Goal: Navigation & Orientation: Find specific page/section

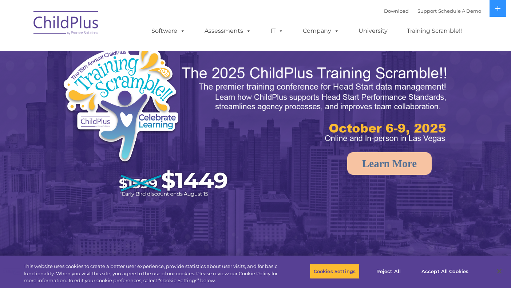
scroll to position [1, 0]
select select "MEDIUM"
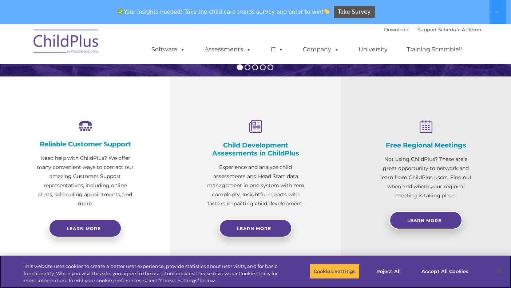
scroll to position [0, 0]
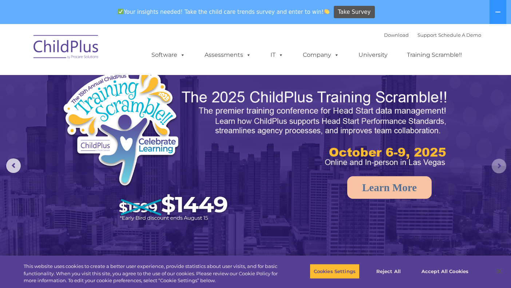
click at [499, 170] on rs-arrow at bounding box center [499, 166] width 15 height 15
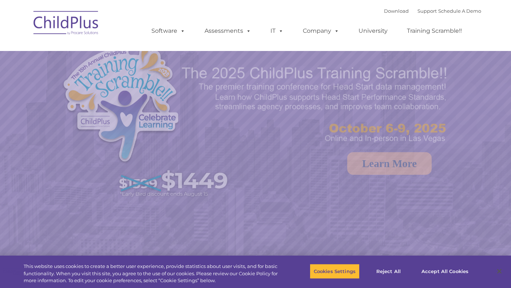
select select "MEDIUM"
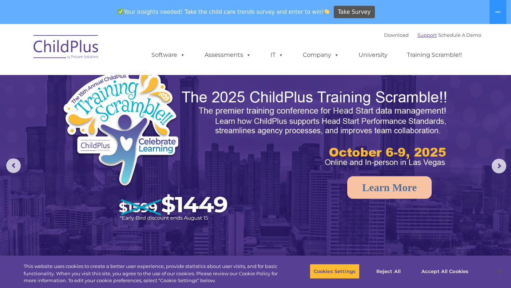
click at [418, 36] on link "Support" at bounding box center [427, 35] width 19 height 6
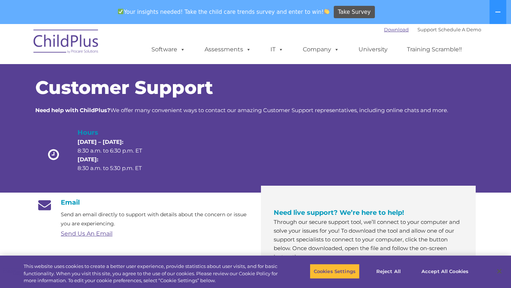
click at [385, 29] on link "Download" at bounding box center [396, 30] width 25 height 6
click at [387, 31] on link "Download" at bounding box center [396, 30] width 25 height 6
click at [418, 31] on link "Support" at bounding box center [427, 30] width 19 height 6
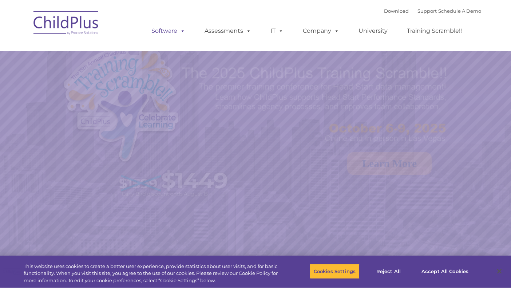
select select "MEDIUM"
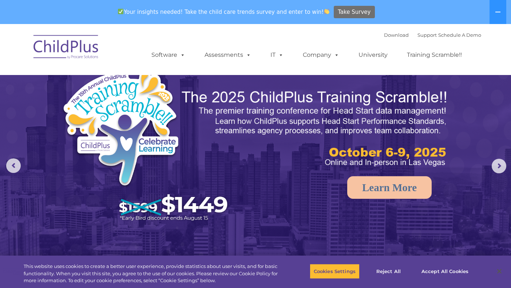
click at [347, 11] on span "Take Survey" at bounding box center [354, 12] width 33 height 13
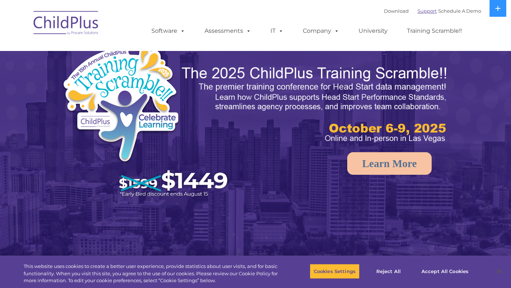
select select "MEDIUM"
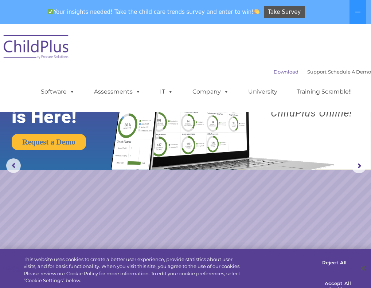
click at [273, 70] on link "Download" at bounding box center [285, 72] width 25 height 6
click at [55, 51] on img at bounding box center [36, 48] width 73 height 36
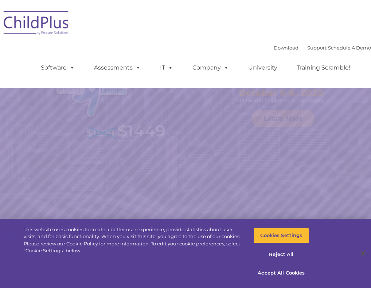
select select "MEDIUM"
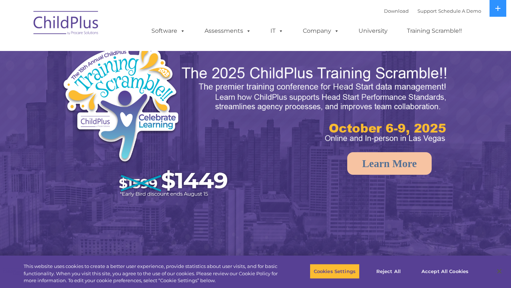
select select "MEDIUM"
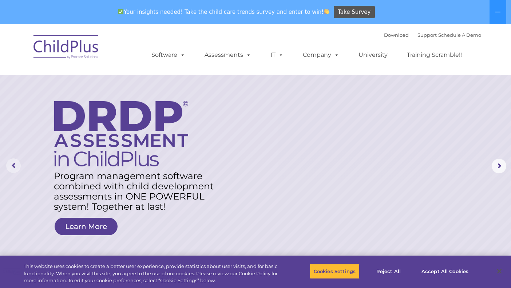
click at [10, 162] on rs-arrow at bounding box center [13, 165] width 15 height 15
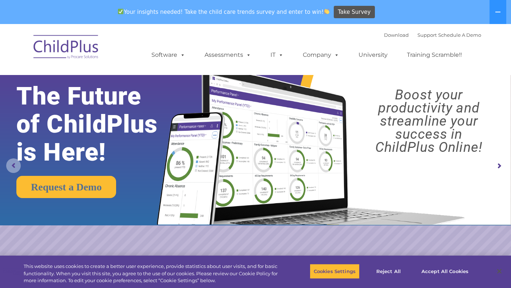
click at [13, 167] on rs-arrow at bounding box center [13, 165] width 15 height 15
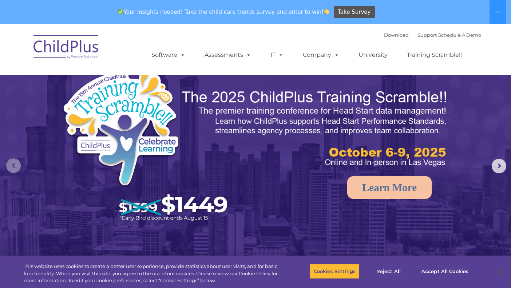
click at [13, 167] on rs-arrow at bounding box center [13, 165] width 15 height 15
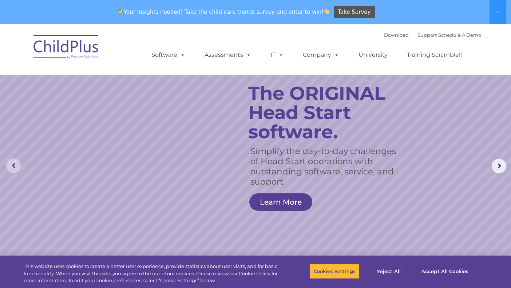
click at [13, 167] on rs-arrow at bounding box center [13, 165] width 15 height 15
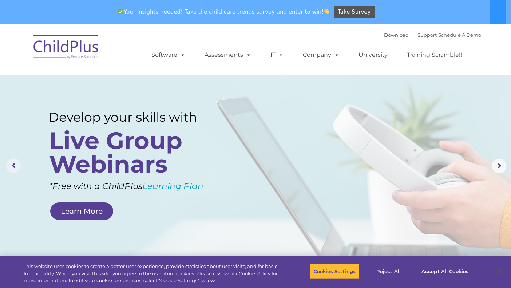
click at [13, 167] on rs-arrow at bounding box center [13, 165] width 15 height 15
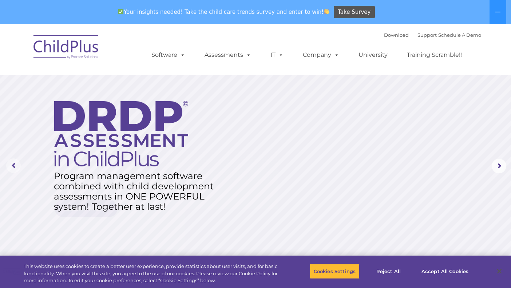
click at [13, 167] on rs-arrow at bounding box center [13, 165] width 15 height 15
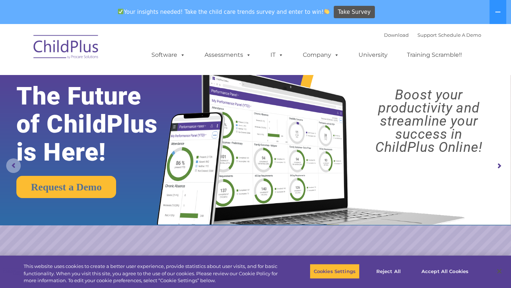
click at [13, 167] on rs-arrow at bounding box center [13, 165] width 15 height 15
click at [498, 8] on button at bounding box center [498, 12] width 17 height 24
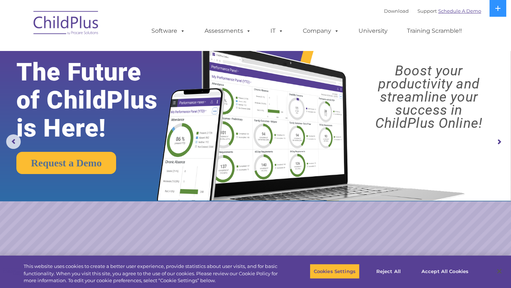
click at [463, 11] on link "Schedule A Demo" at bounding box center [459, 11] width 43 height 6
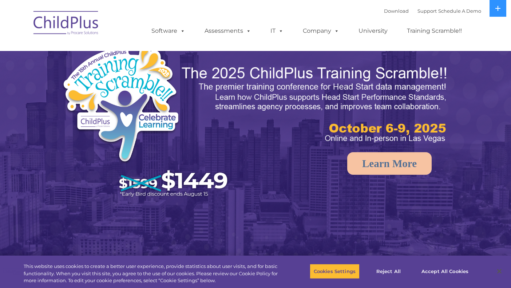
select select "MEDIUM"
click at [386, 12] on link "Download" at bounding box center [396, 11] width 25 height 6
